Goal: Check status

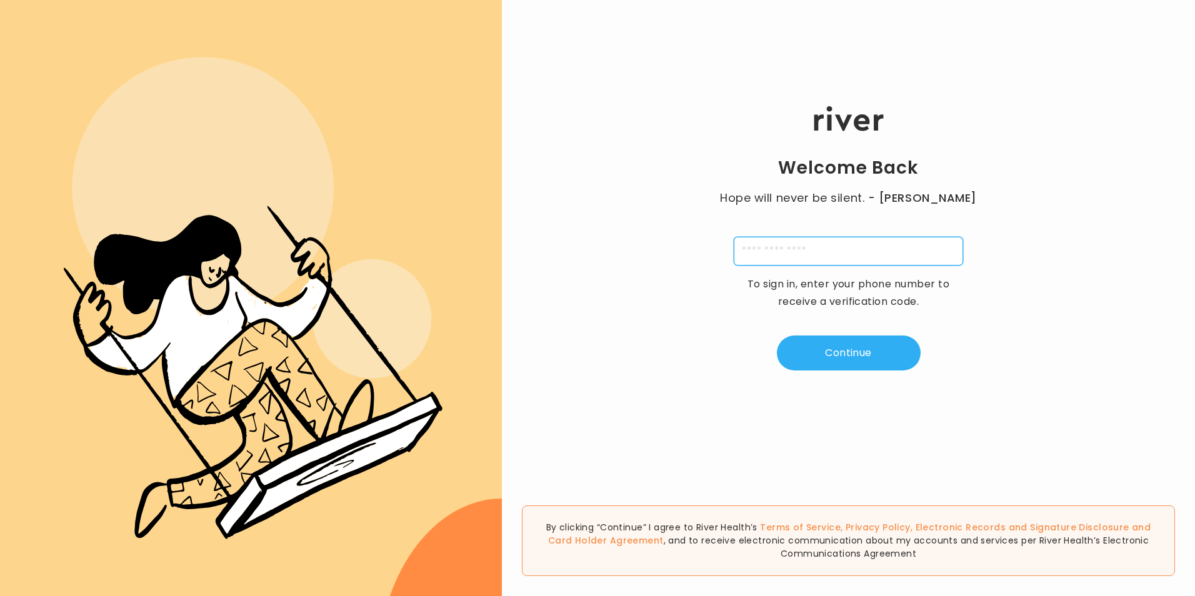
click at [796, 260] on input "tel" at bounding box center [848, 251] width 229 height 29
type input "**********"
type input "*"
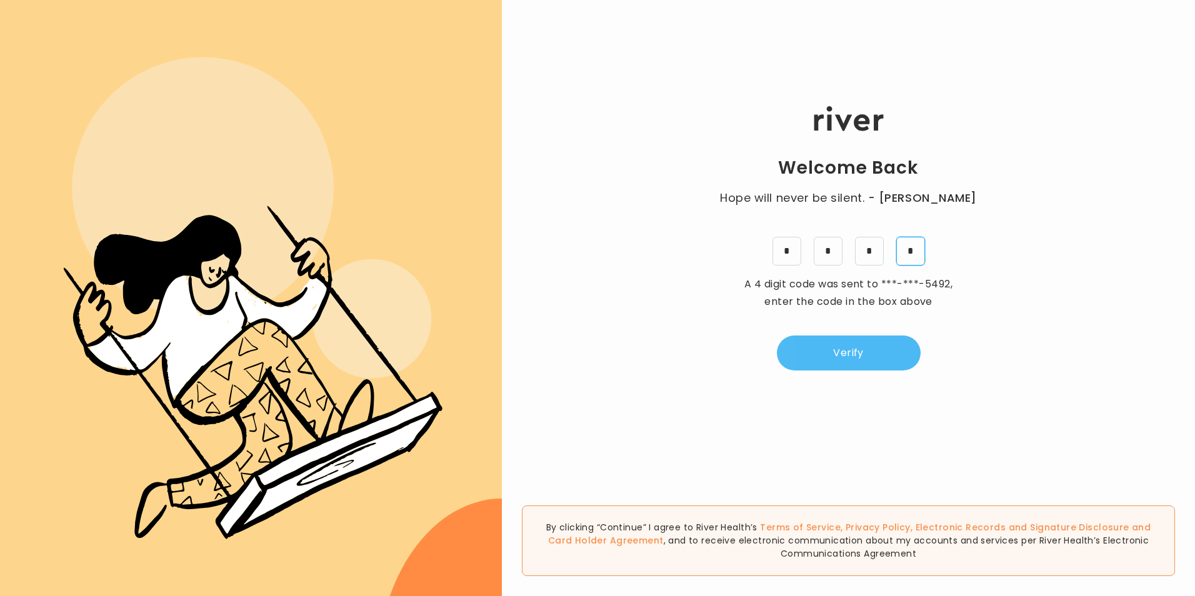
type input "*"
click at [828, 349] on button "Verify" at bounding box center [849, 353] width 144 height 35
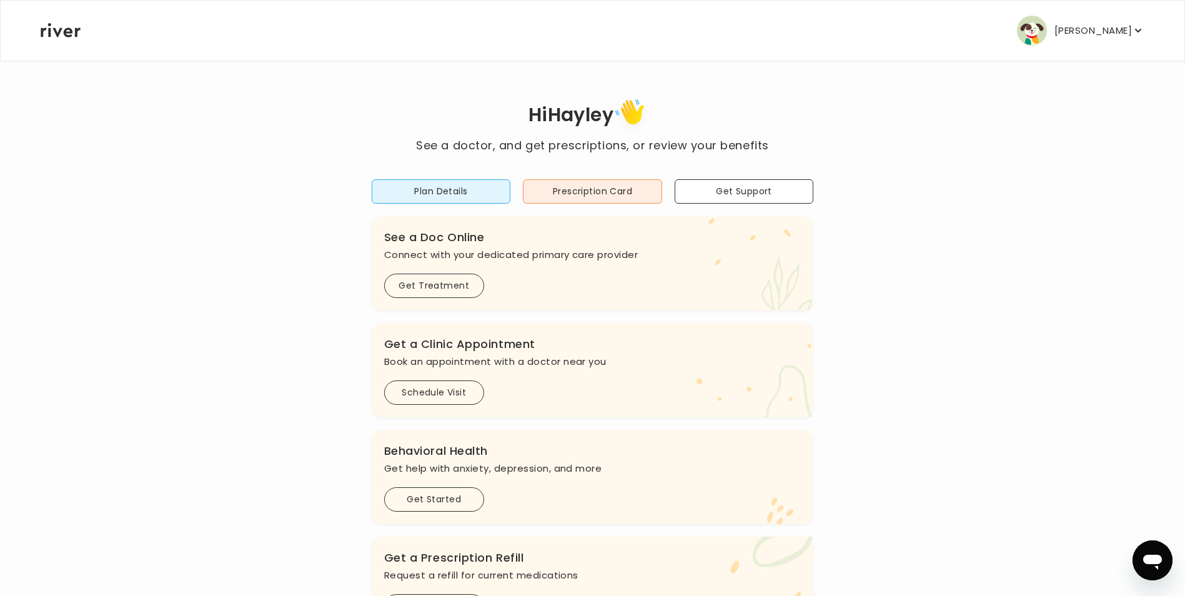
scroll to position [304, 0]
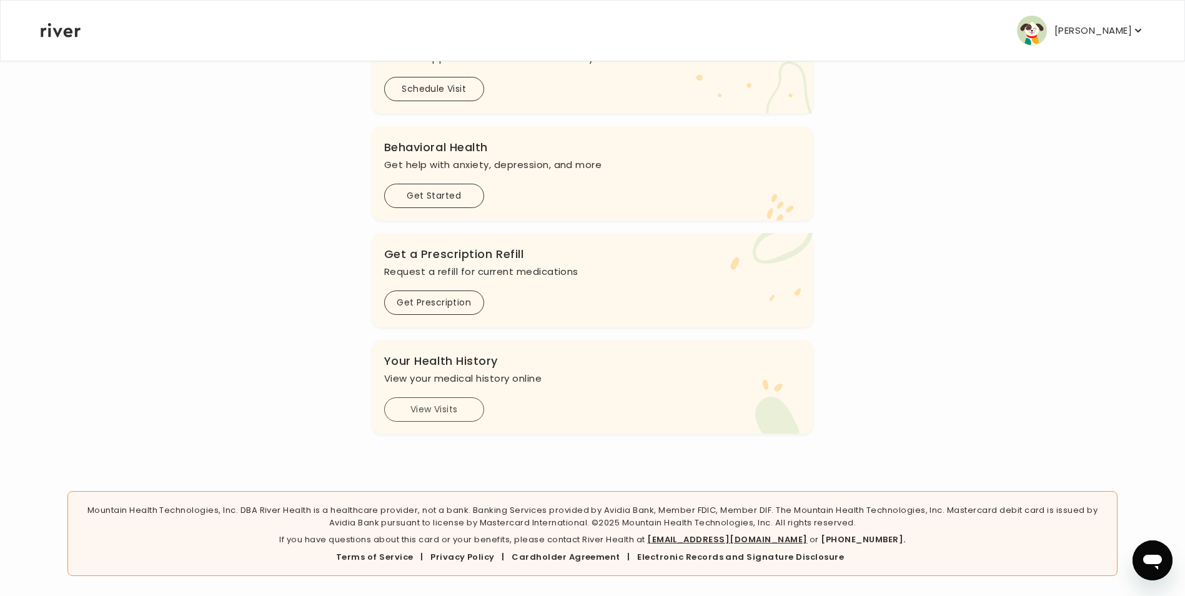
click at [464, 411] on button "View Visits" at bounding box center [434, 409] width 100 height 24
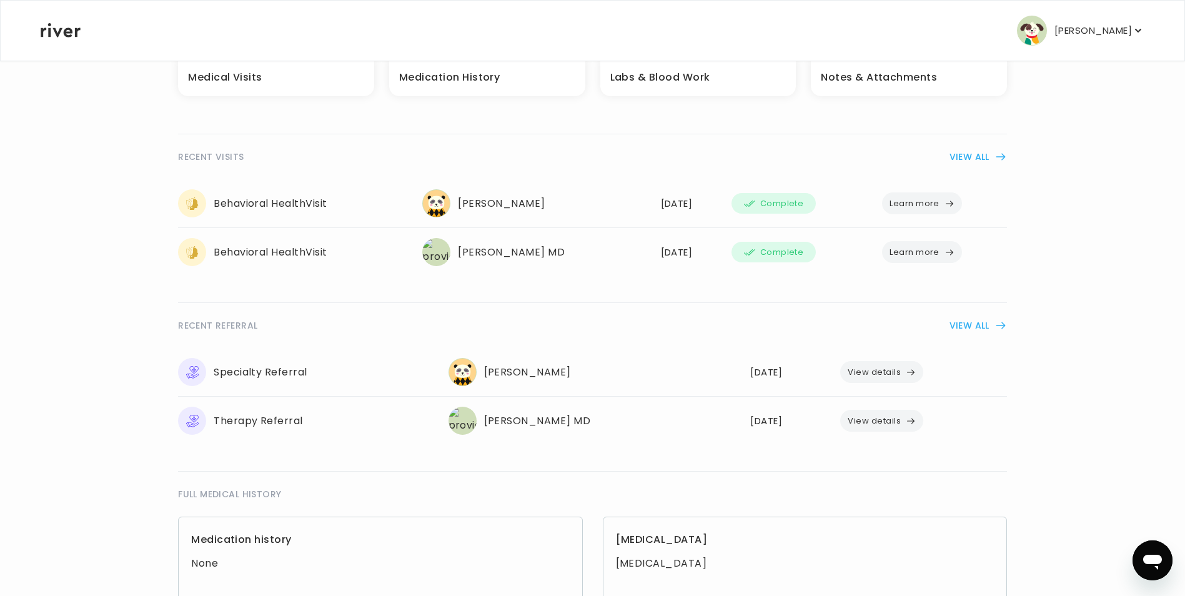
scroll to position [187, 0]
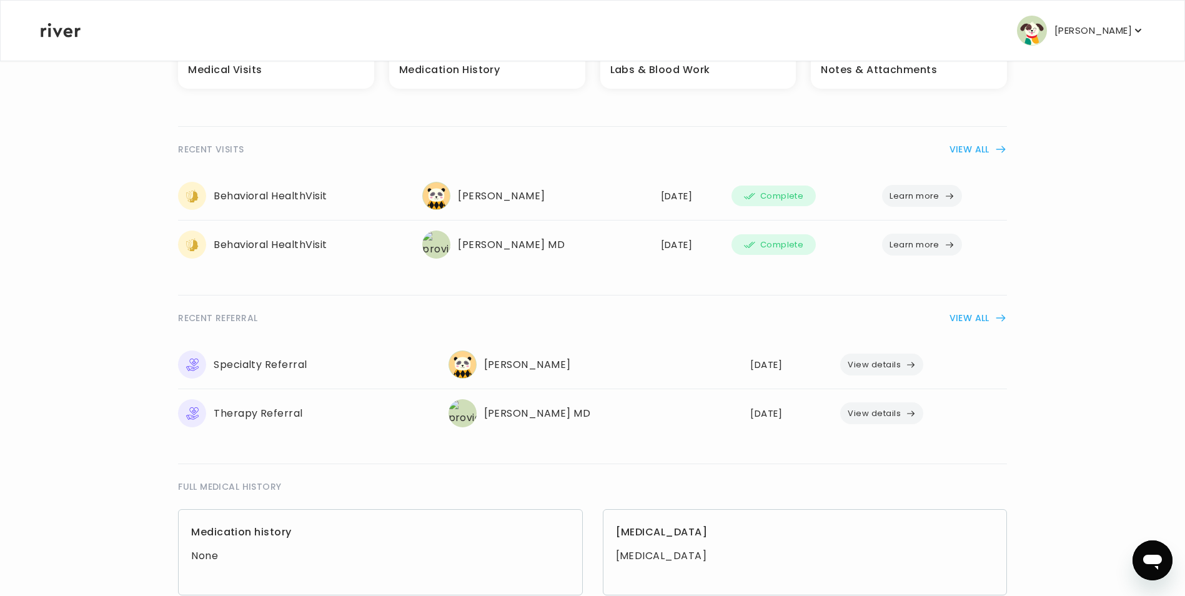
click at [883, 362] on button "View details" at bounding box center [881, 365] width 83 height 22
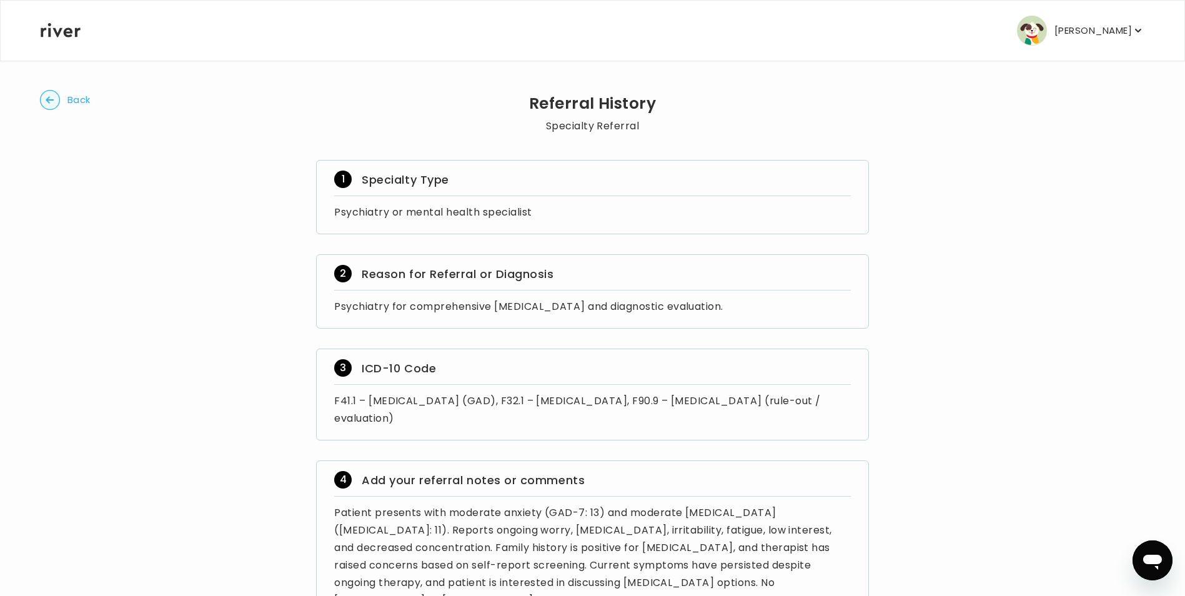
click at [59, 102] on circle "button" at bounding box center [50, 100] width 19 height 19
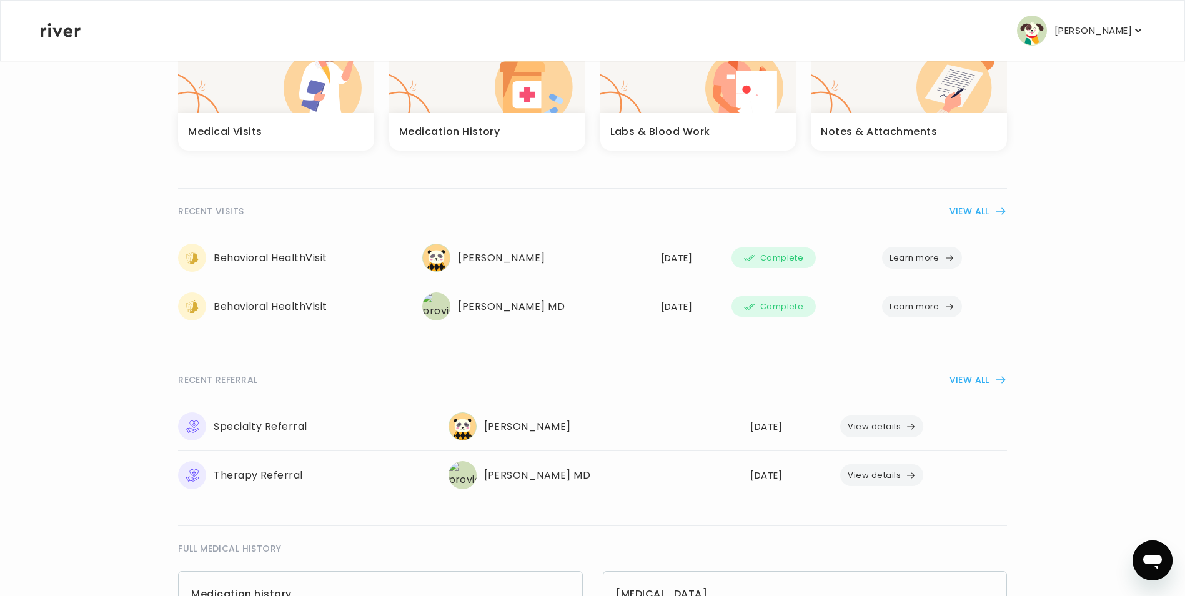
scroll to position [125, 0]
click at [931, 260] on button "Learn more" at bounding box center [922, 258] width 80 height 22
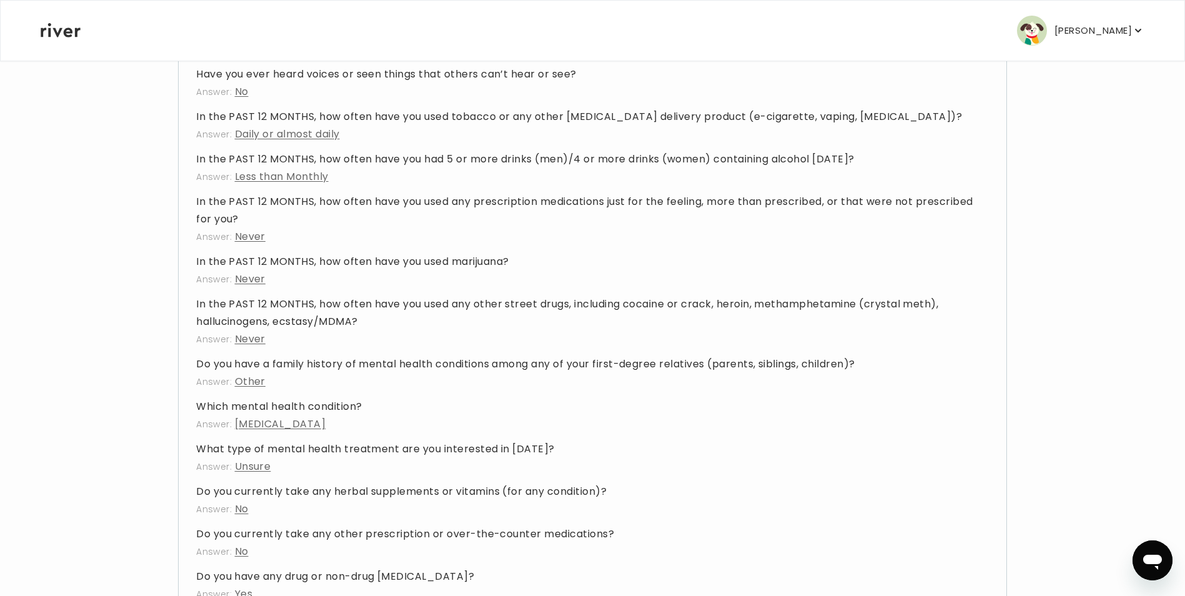
scroll to position [1780, 0]
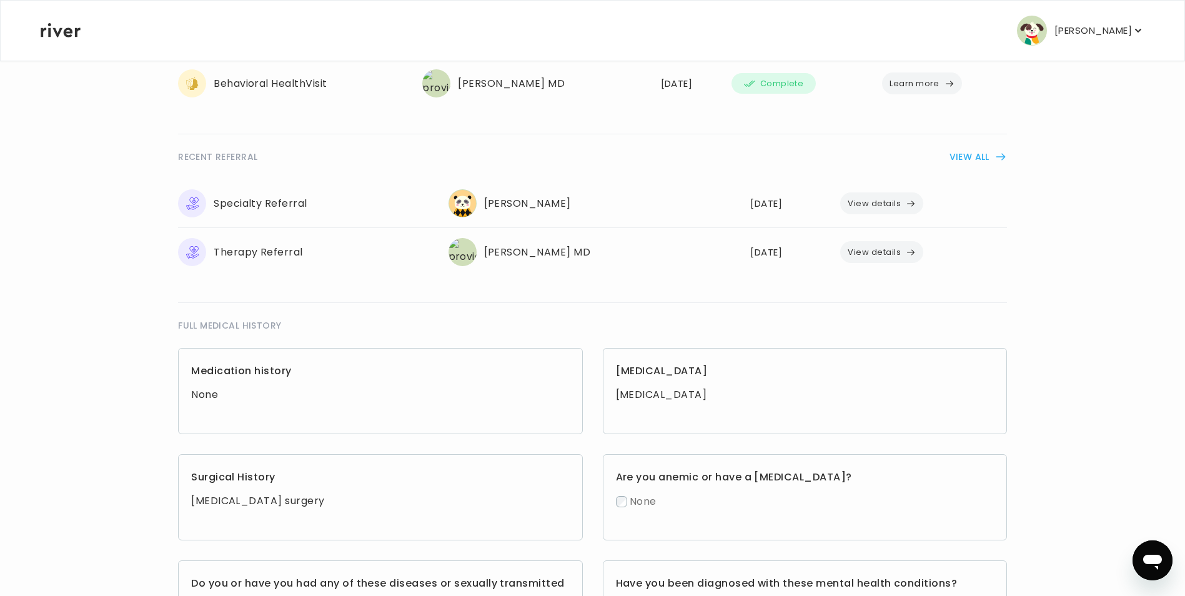
scroll to position [312, 0]
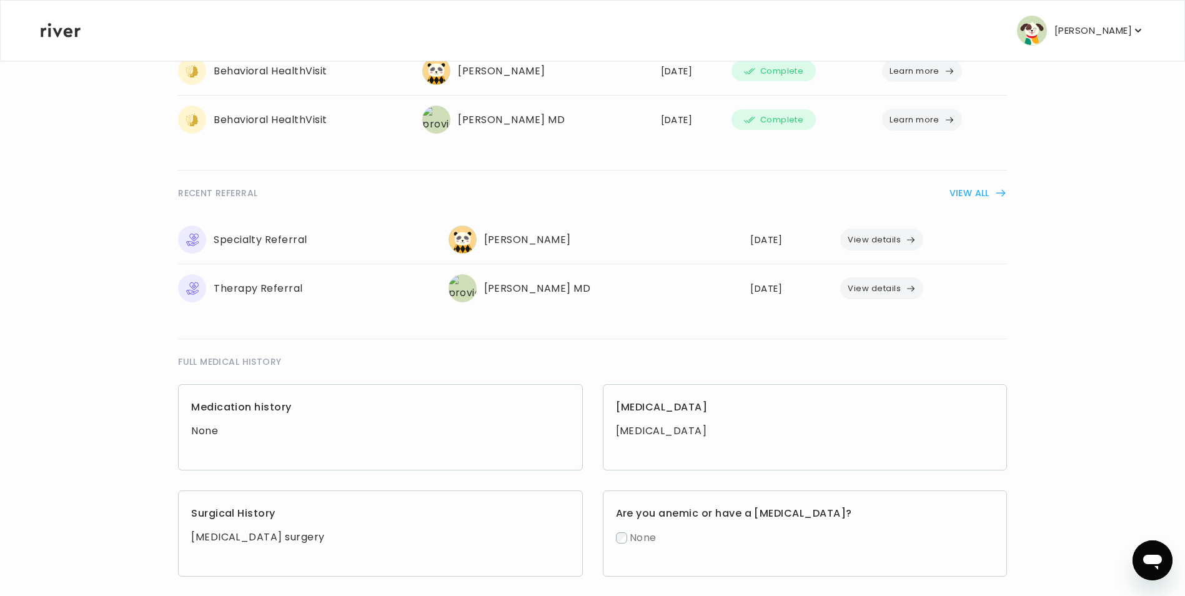
click at [900, 242] on button "View details" at bounding box center [881, 240] width 83 height 22
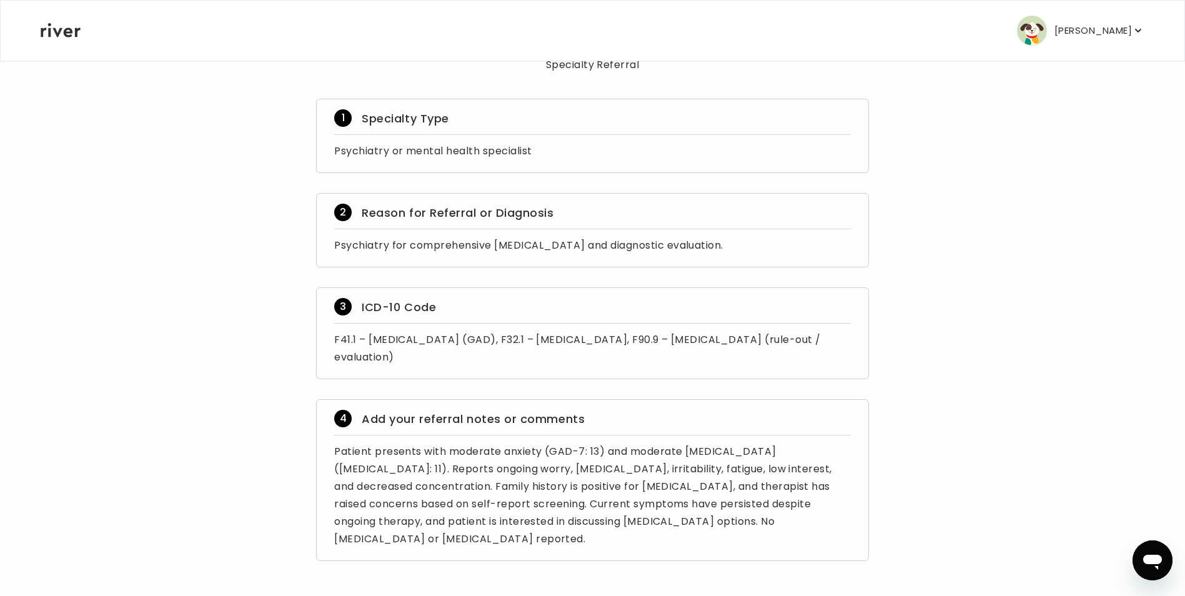
scroll to position [61, 0]
